Goal: Transaction & Acquisition: Purchase product/service

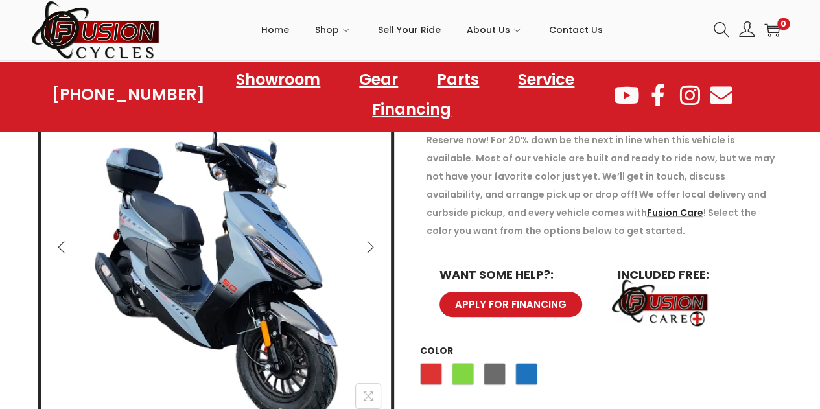
scroll to position [206, 0]
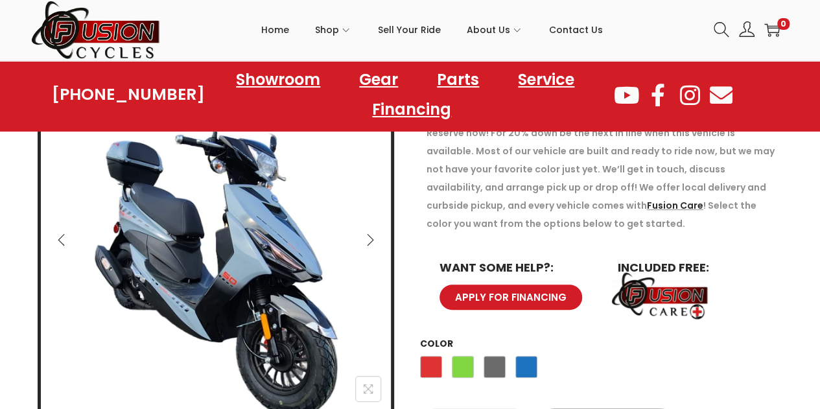
click at [305, 235] on img at bounding box center [216, 242] width 350 height 350
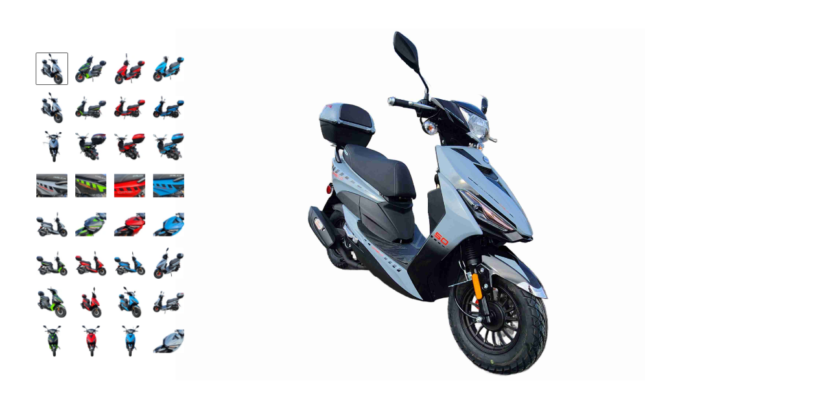
click at [413, 283] on img at bounding box center [411, 205] width 470 height 352
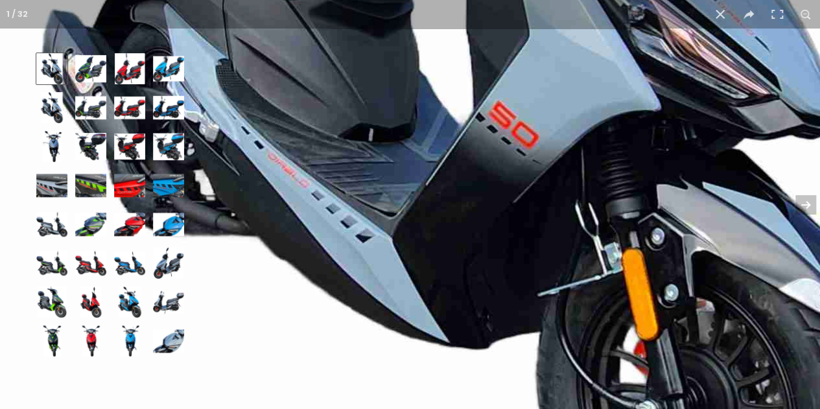
click at [90, 305] on img at bounding box center [90, 302] width 31 height 31
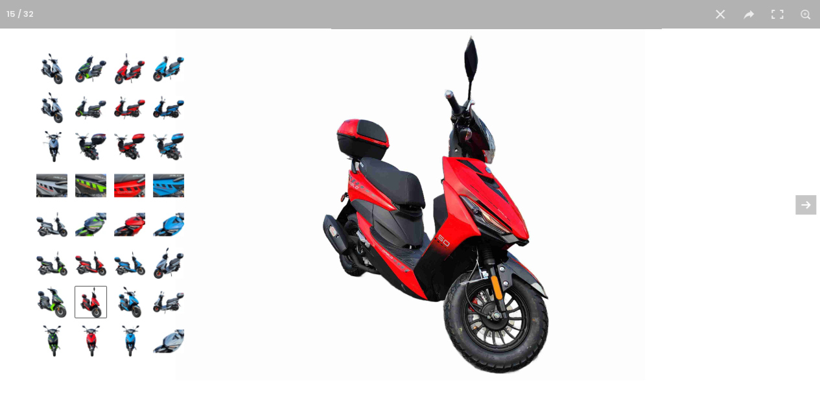
click at [100, 343] on img at bounding box center [90, 341] width 31 height 31
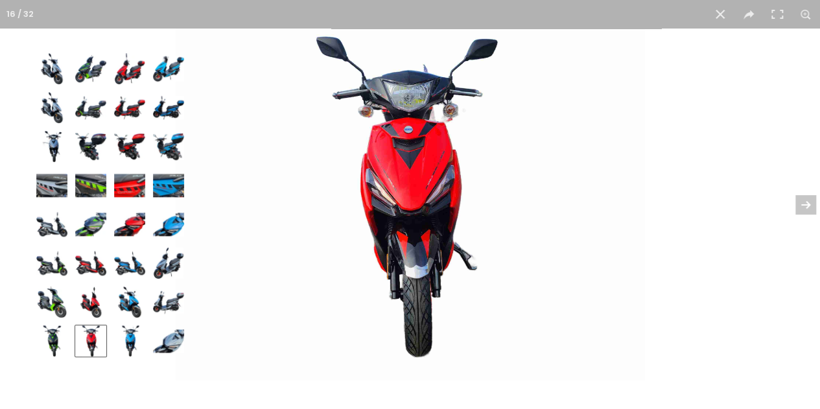
scroll to position [221, 0]
click at [97, 300] on img at bounding box center [90, 302] width 31 height 31
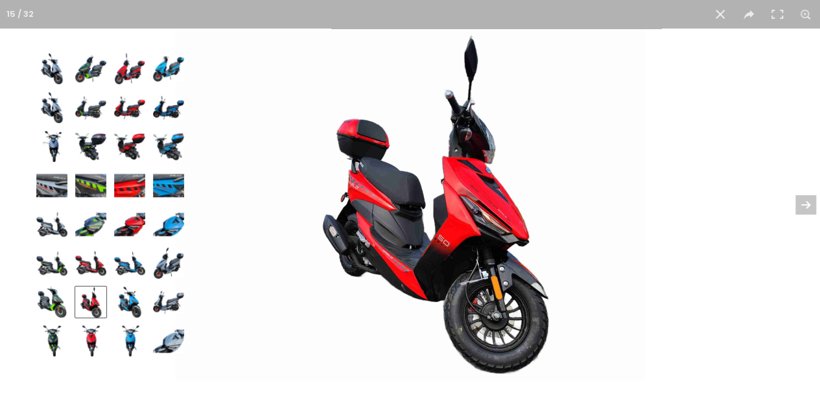
scroll to position [220, 0]
